Goal: Transaction & Acquisition: Purchase product/service

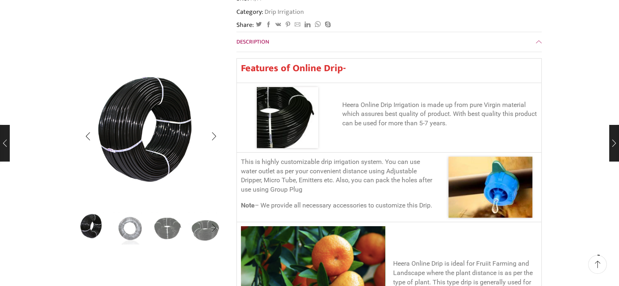
scroll to position [285, 0]
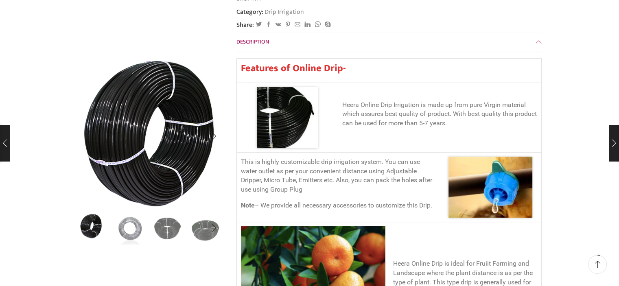
click at [134, 118] on img "1 / 5" at bounding box center [157, 140] width 203 height 203
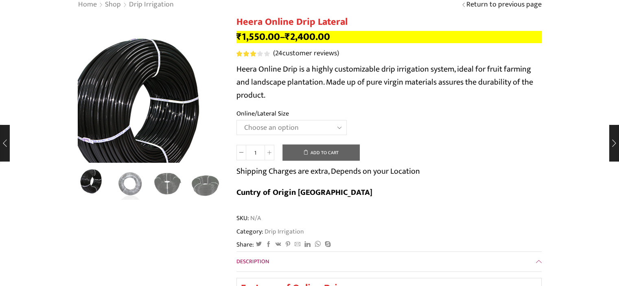
scroll to position [0, 0]
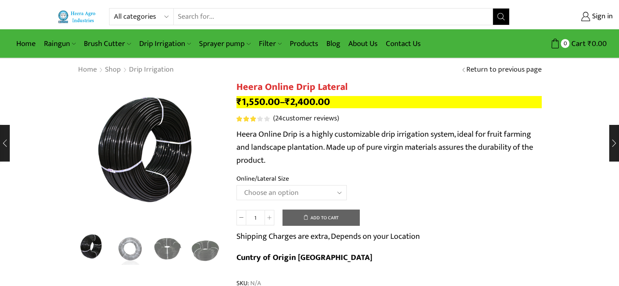
click at [343, 98] on p "₹ 1,550.00 – ₹ 2,400.00" at bounding box center [388, 102] width 305 height 12
click at [156, 15] on select "All categories Accessories Air Release Valve Brush Cutter Domestic Use Drip Irr…" at bounding box center [144, 17] width 60 height 16
click at [203, 14] on input "Search input" at bounding box center [333, 17] width 319 height 16
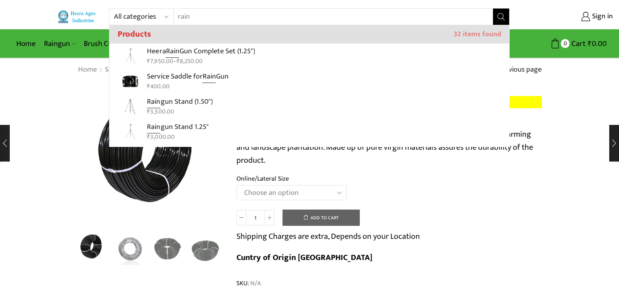
type input "rain"
click at [493, 9] on button "Search" at bounding box center [501, 17] width 16 height 16
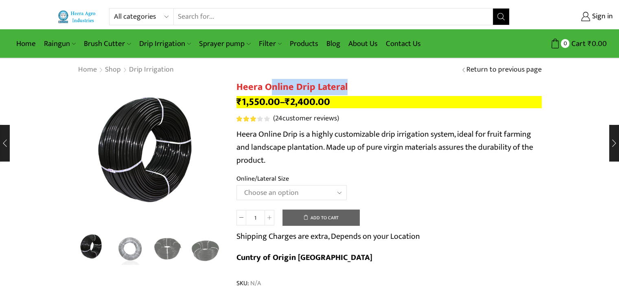
drag, startPoint x: 345, startPoint y: 87, endPoint x: 269, endPoint y: 87, distance: 76.5
click at [269, 87] on h1 "Heera Online Drip Lateral" at bounding box center [388, 87] width 305 height 12
drag, startPoint x: 237, startPoint y: 85, endPoint x: 314, endPoint y: 87, distance: 76.5
click at [314, 87] on h1 "Heera Online Drip Lateral" at bounding box center [388, 87] width 305 height 12
copy h1 "Heera Online Drip"
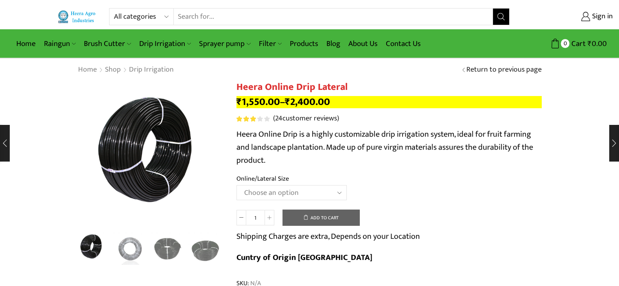
click at [223, 13] on input "Search input" at bounding box center [333, 17] width 319 height 16
paste input "Heera Online Drip"
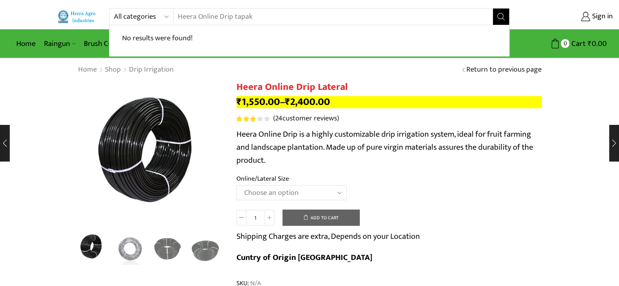
type input "Heera Online Drip tapak"
click at [493, 9] on button "Search" at bounding box center [501, 17] width 16 height 16
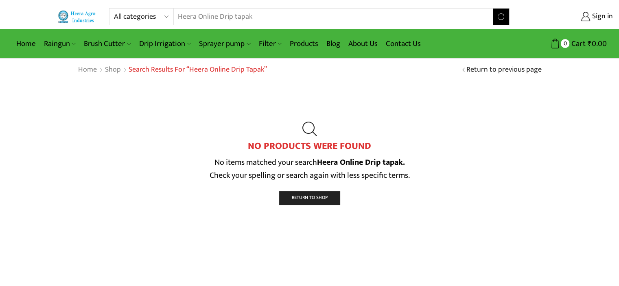
click at [276, 15] on input "Heera Online Drip tapak" at bounding box center [328, 17] width 309 height 16
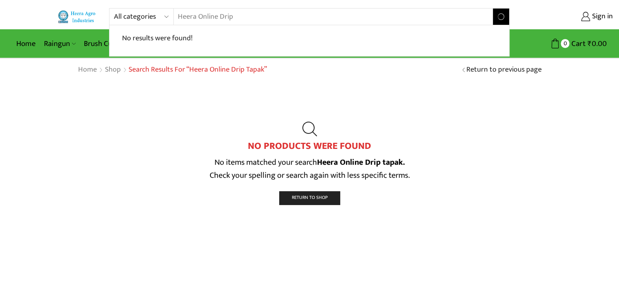
type input "Heera Online Drip"
click at [493, 9] on button "Search" at bounding box center [501, 17] width 16 height 16
